Goal: Information Seeking & Learning: Learn about a topic

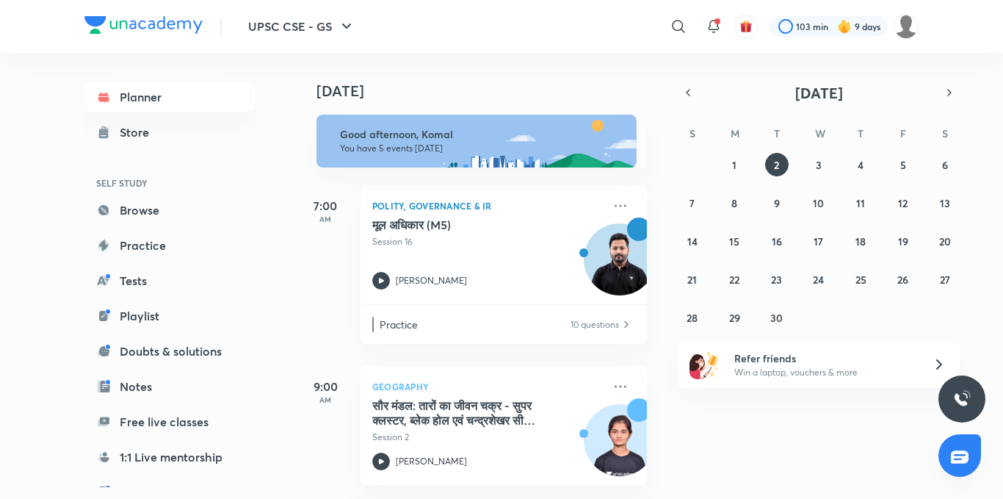
click at [566, 82] on div "[DATE]" at bounding box center [479, 76] width 366 height 47
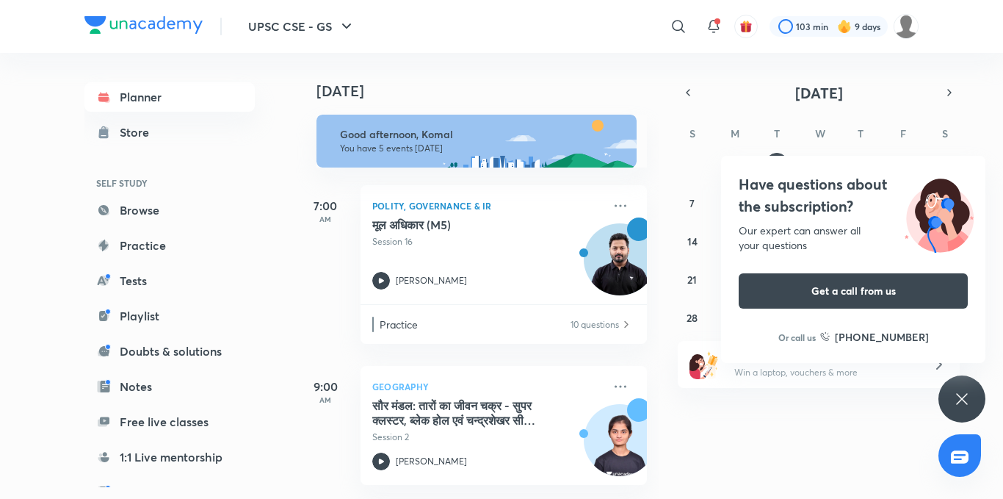
click at [969, 397] on icon at bounding box center [962, 399] width 18 height 18
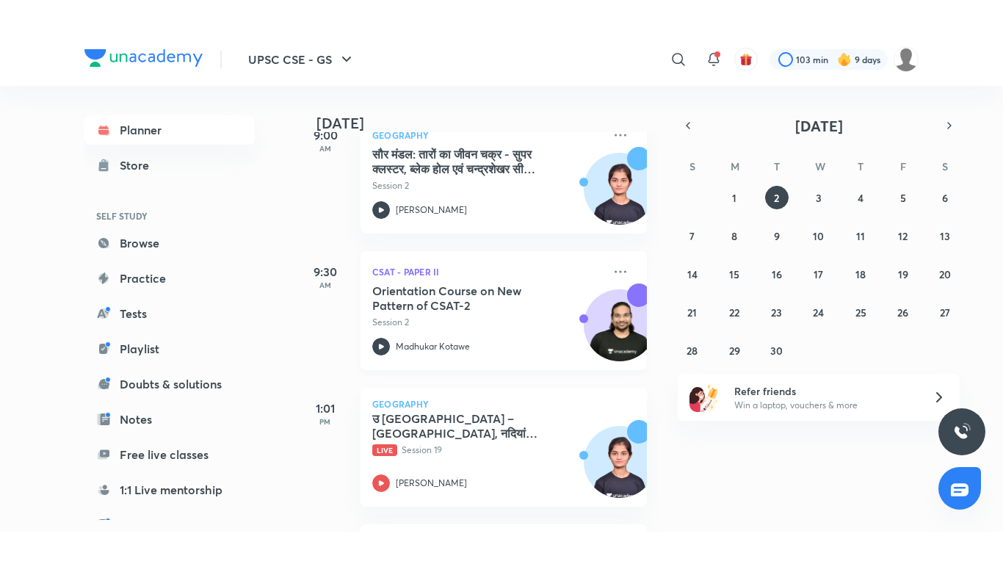
scroll to position [419, 0]
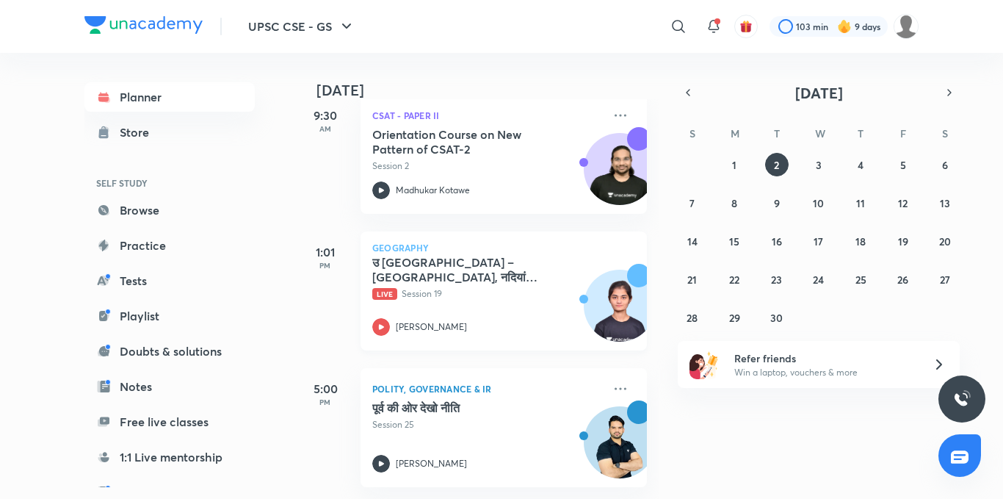
click at [377, 318] on icon at bounding box center [381, 327] width 18 height 18
click at [905, 26] on img at bounding box center [906, 26] width 25 height 25
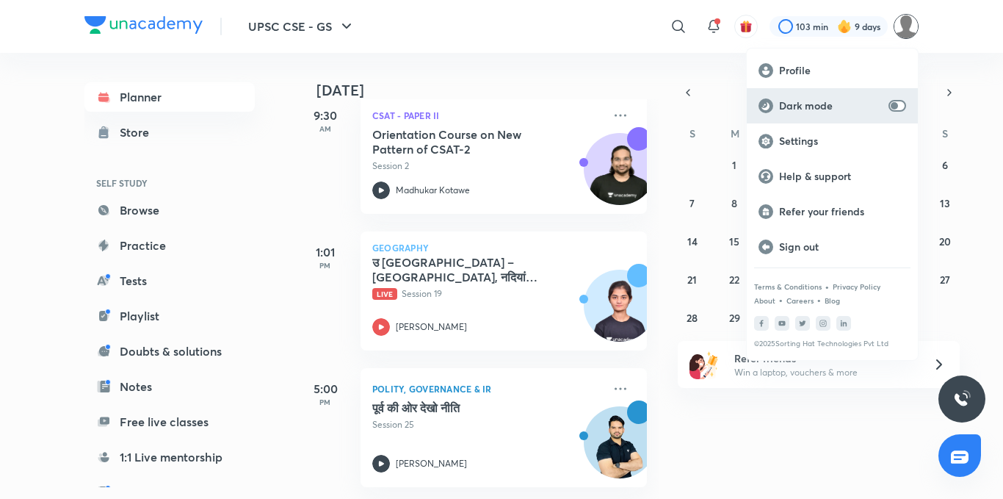
click at [882, 101] on p "Dark mode" at bounding box center [831, 105] width 104 height 13
checkbox input "true"
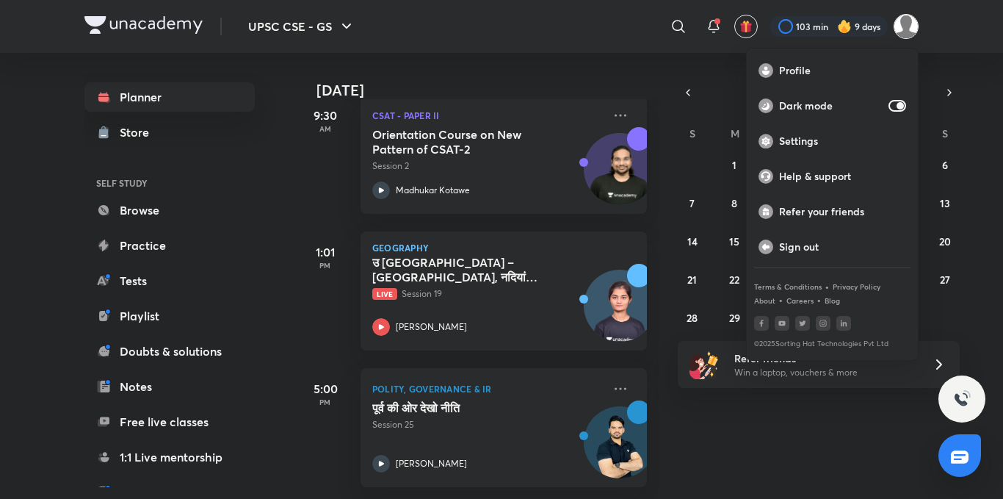
click at [568, 81] on div at bounding box center [501, 249] width 1003 height 499
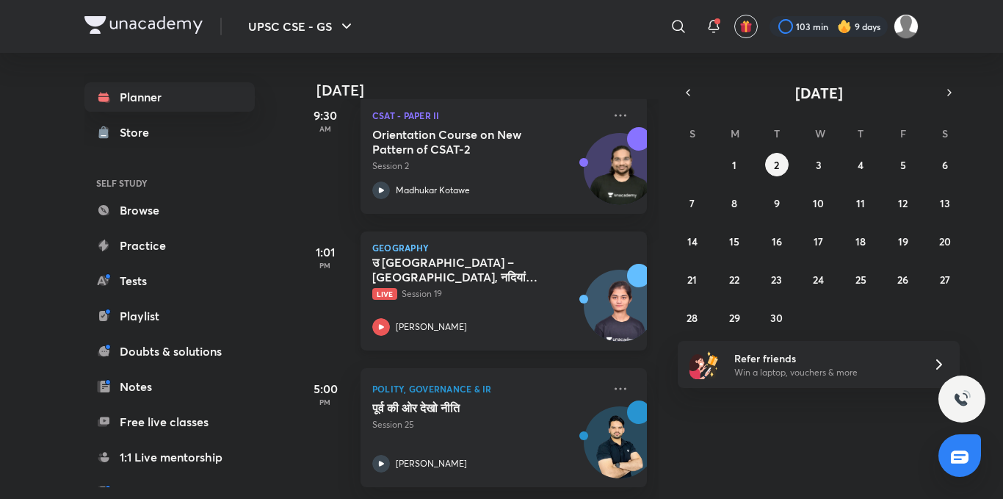
click at [374, 318] on icon at bounding box center [381, 327] width 18 height 18
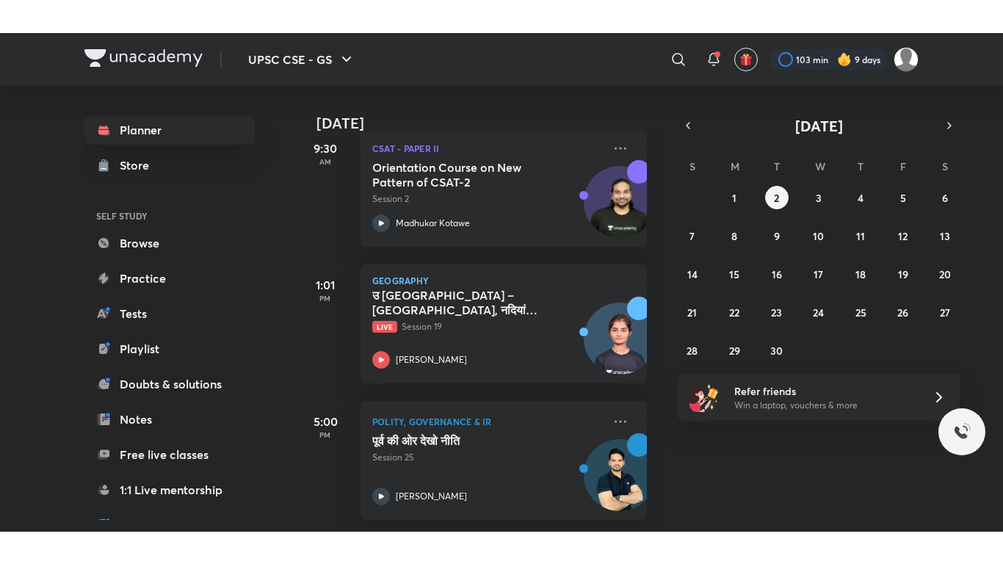
scroll to position [353, 0]
